Goal: Share content: Share content

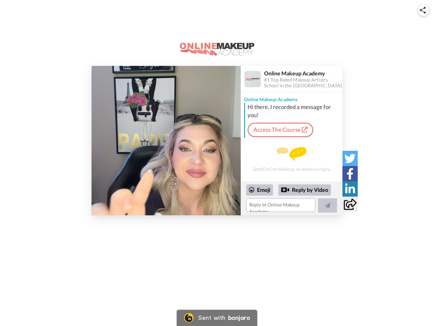
click at [424, 10] on img at bounding box center [423, 10] width 6 height 7
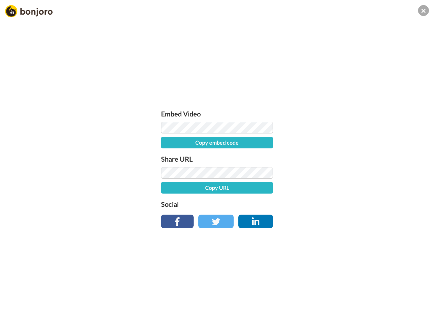
click at [166, 140] on button "Copy embed code" at bounding box center [217, 143] width 112 height 12
click at [292, 198] on div "Embed Video Embed code copied! Share URL Copy URL Social" at bounding box center [217, 200] width 434 height 326
click at [260, 190] on button "Copy URL" at bounding box center [217, 188] width 112 height 12
click at [305, 190] on div "Embed Video Embed code copied! Share URL URL copied! Social" at bounding box center [217, 200] width 434 height 326
click at [328, 205] on div "Embed Video Embed code copied! Share URL URL copied! Social" at bounding box center [217, 200] width 434 height 326
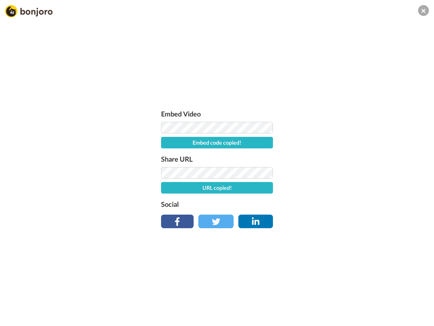
click at [350, 158] on div "Embed Video Embed code copied! Share URL URL copied! Social" at bounding box center [217, 200] width 434 height 326
click at [350, 173] on div "Embed Video Embed code copied! Share URL URL copied! Social" at bounding box center [217, 200] width 434 height 326
click at [350, 189] on div "Embed Video Embed code copied! Share URL URL copied! Social" at bounding box center [217, 200] width 434 height 326
click at [350, 204] on div "Embed Video Embed code copied! Share URL URL copied! Social" at bounding box center [217, 200] width 434 height 326
